Goal: Task Accomplishment & Management: Manage account settings

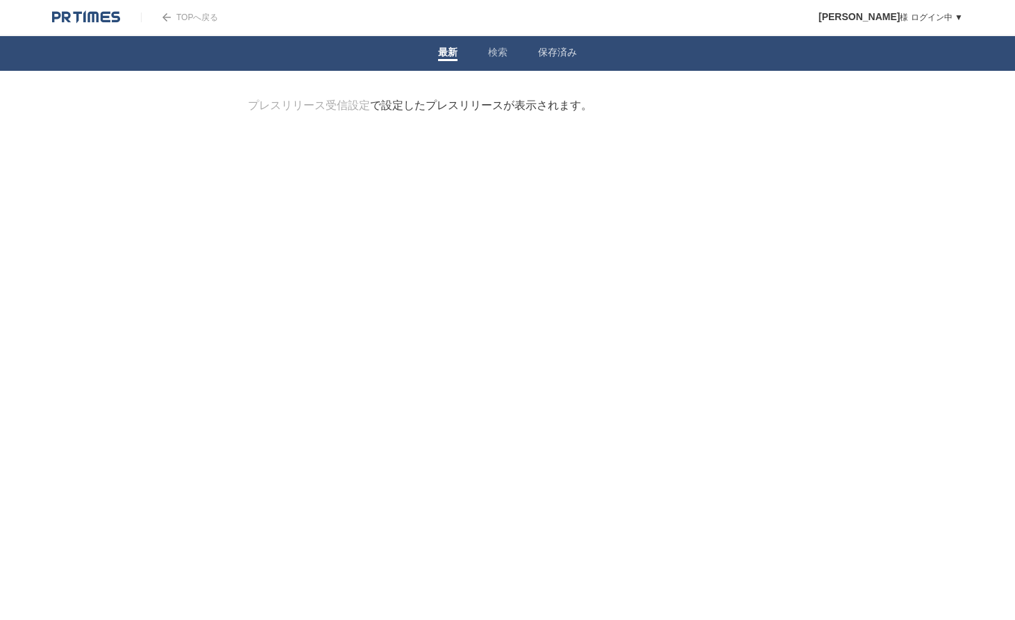
click at [512, 53] on li "検索" at bounding box center [498, 53] width 50 height 35
click at [495, 51] on link "検索" at bounding box center [497, 53] width 19 height 15
click at [573, 52] on link "保存済み" at bounding box center [557, 53] width 39 height 15
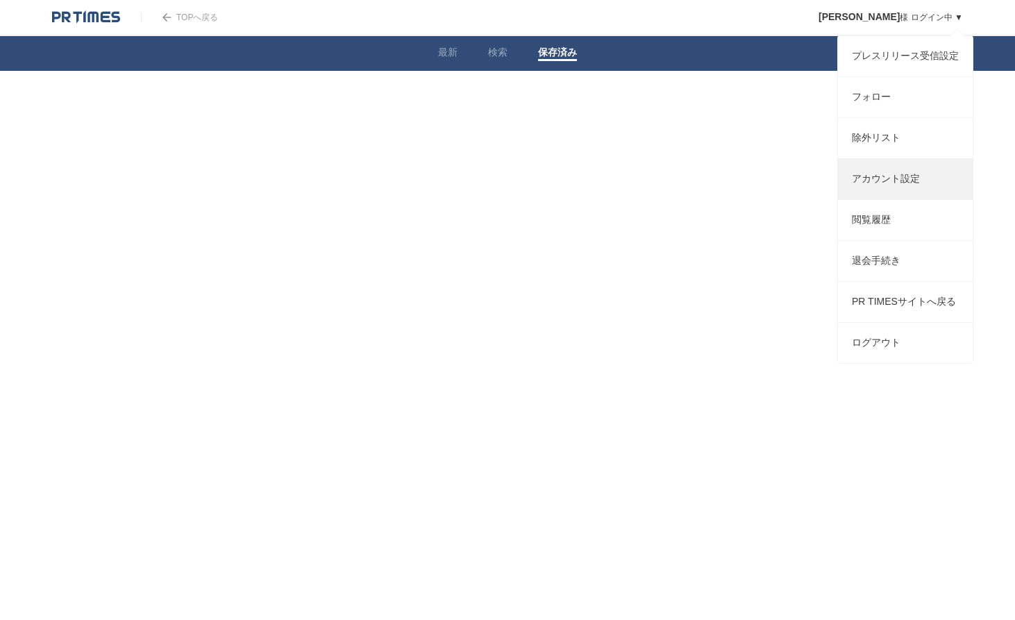
click at [892, 187] on link "アカウント設定" at bounding box center [905, 179] width 135 height 40
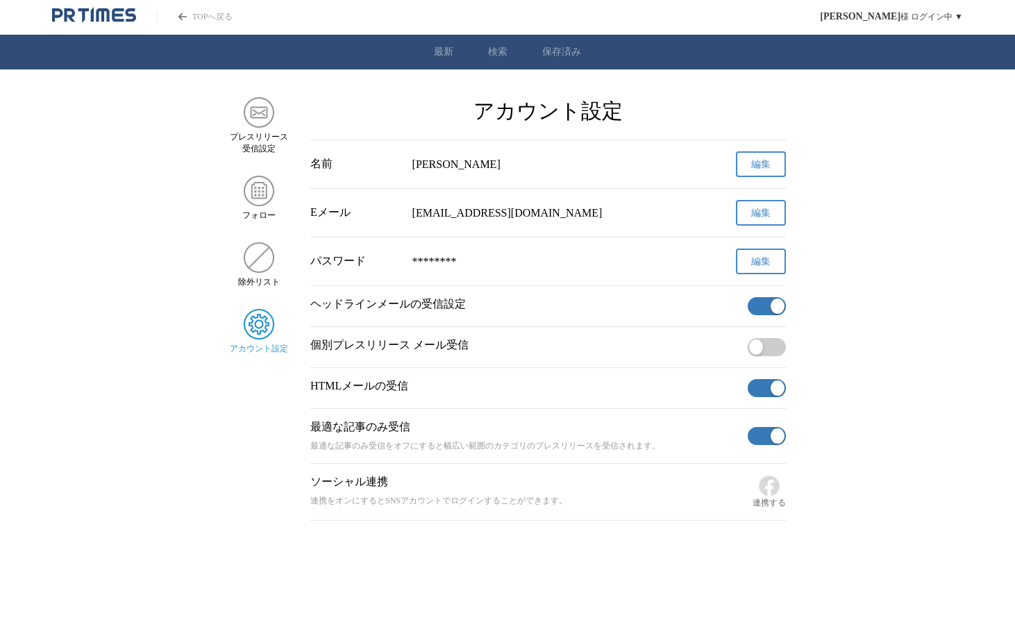
click at [761, 307] on button "button" at bounding box center [766, 306] width 38 height 18
click at [772, 383] on button "button" at bounding box center [766, 388] width 38 height 18
